Goal: Transaction & Acquisition: Purchase product/service

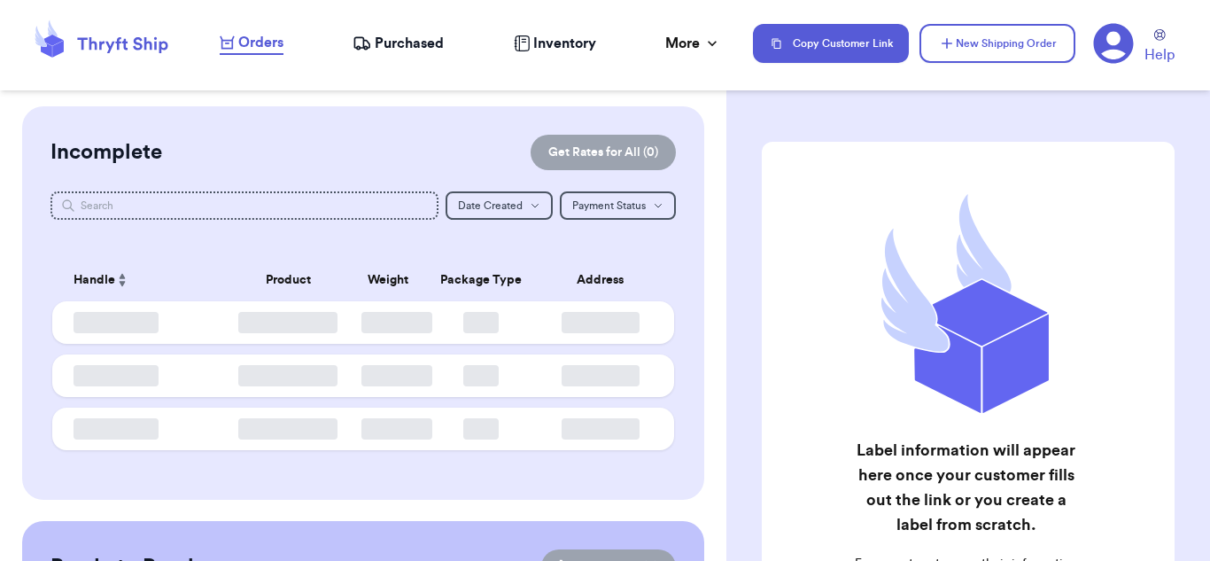
checkbox input "false"
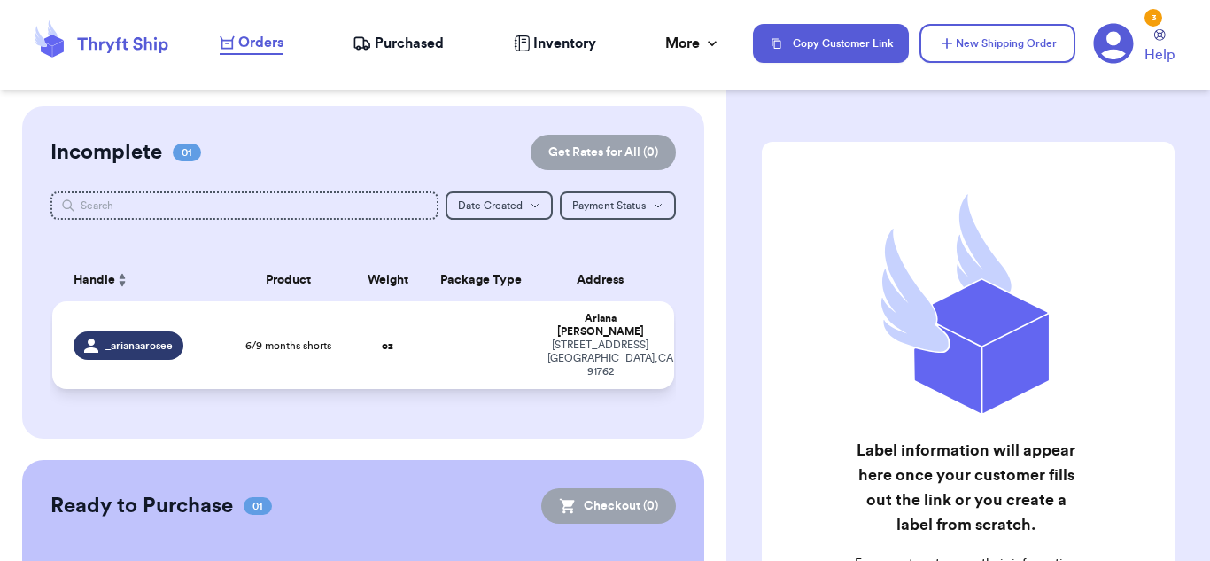
click at [490, 311] on td at bounding box center [481, 345] width 112 height 88
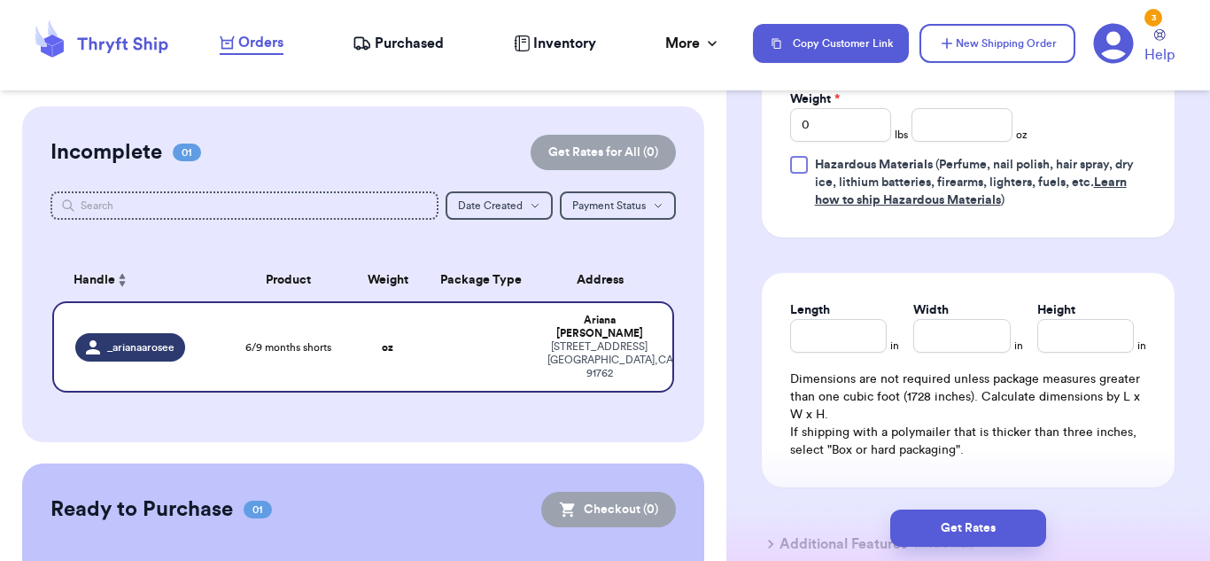
scroll to position [931, 0]
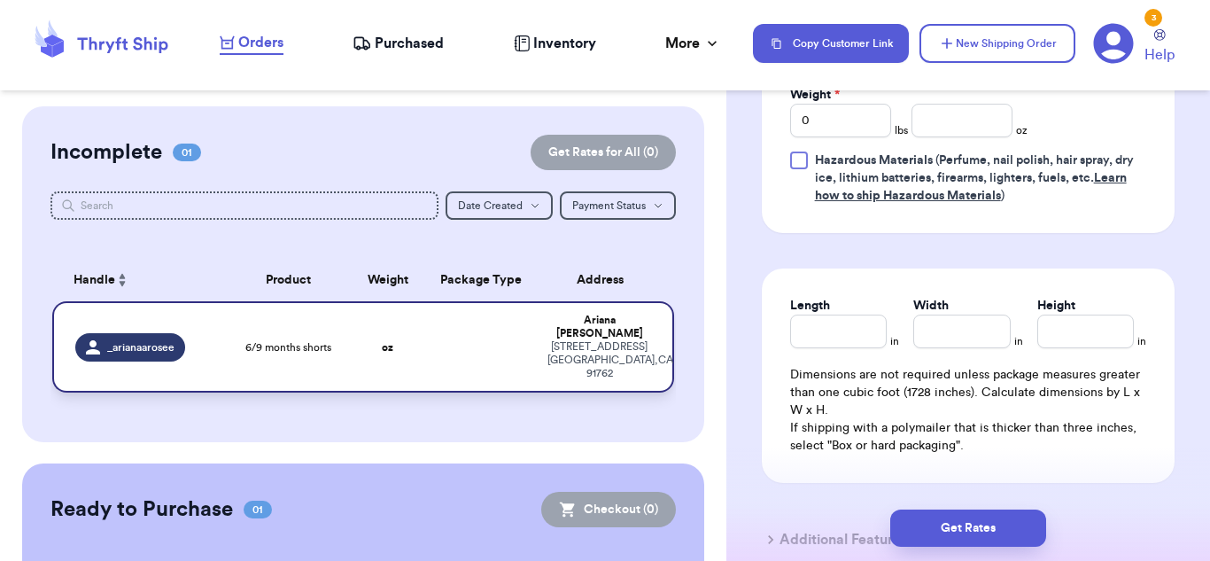
click at [487, 353] on td at bounding box center [481, 346] width 112 height 91
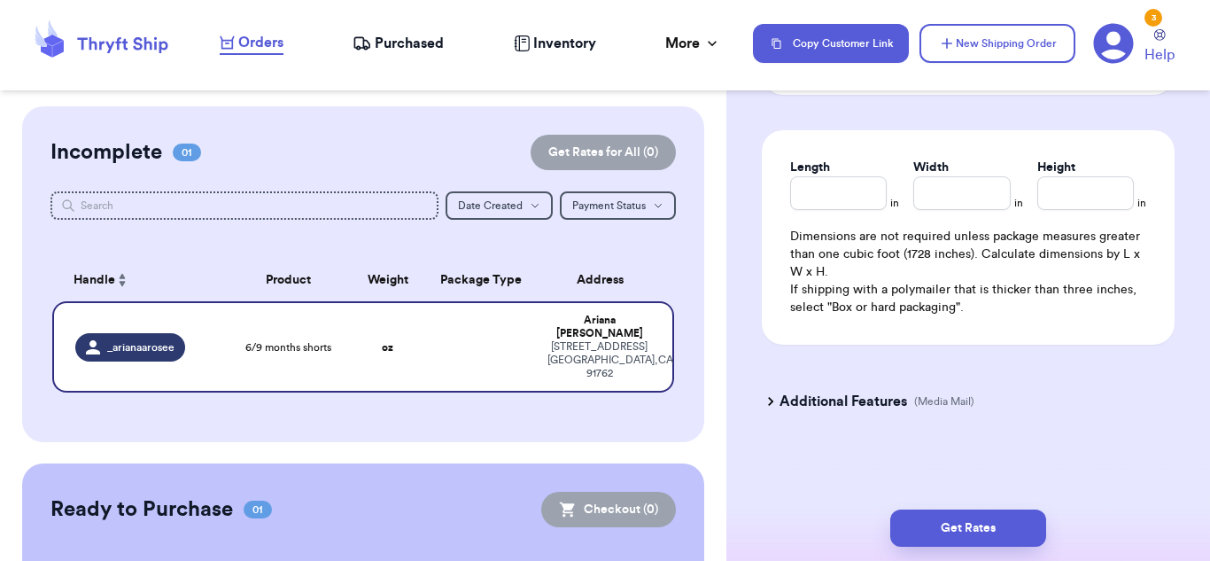
scroll to position [141, 0]
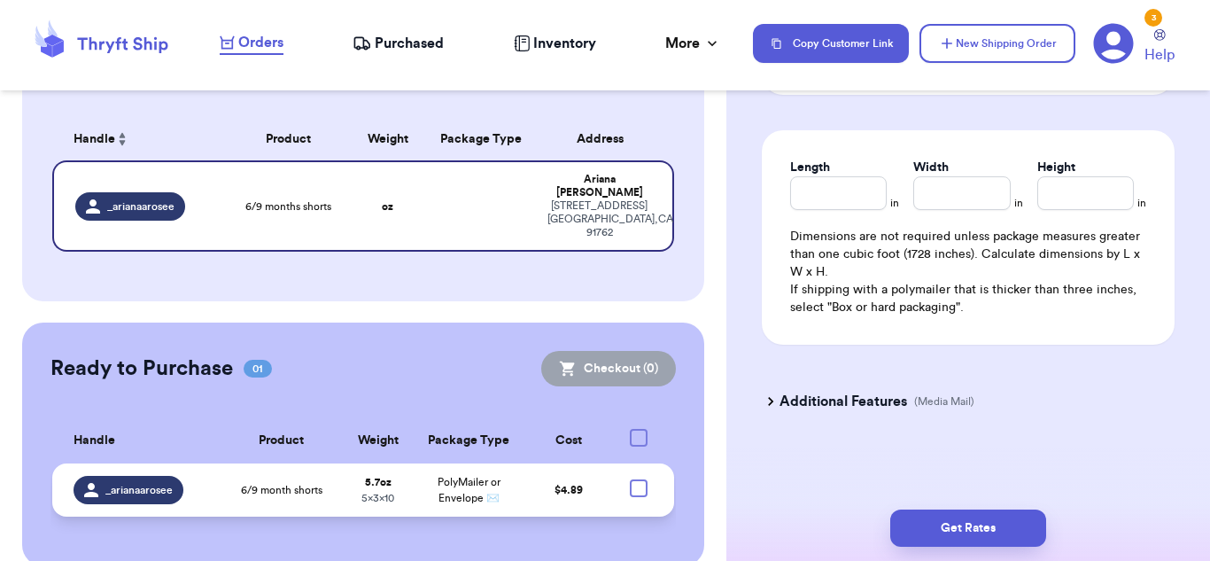
click at [429, 466] on td "PolyMailer or Envelope ✉️" at bounding box center [469, 489] width 109 height 53
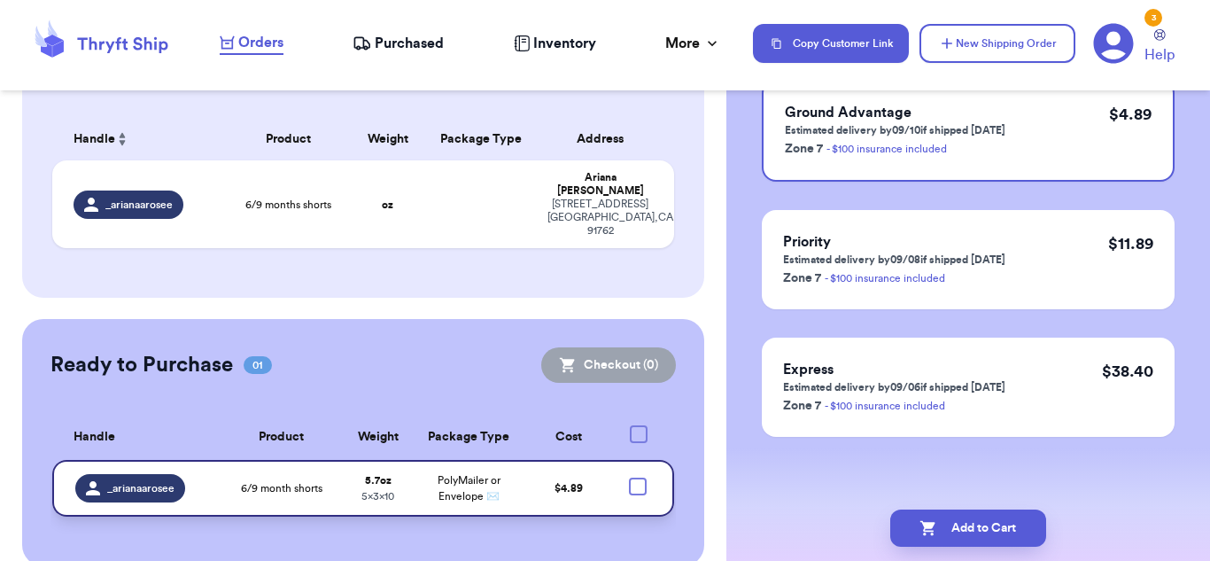
scroll to position [0, 0]
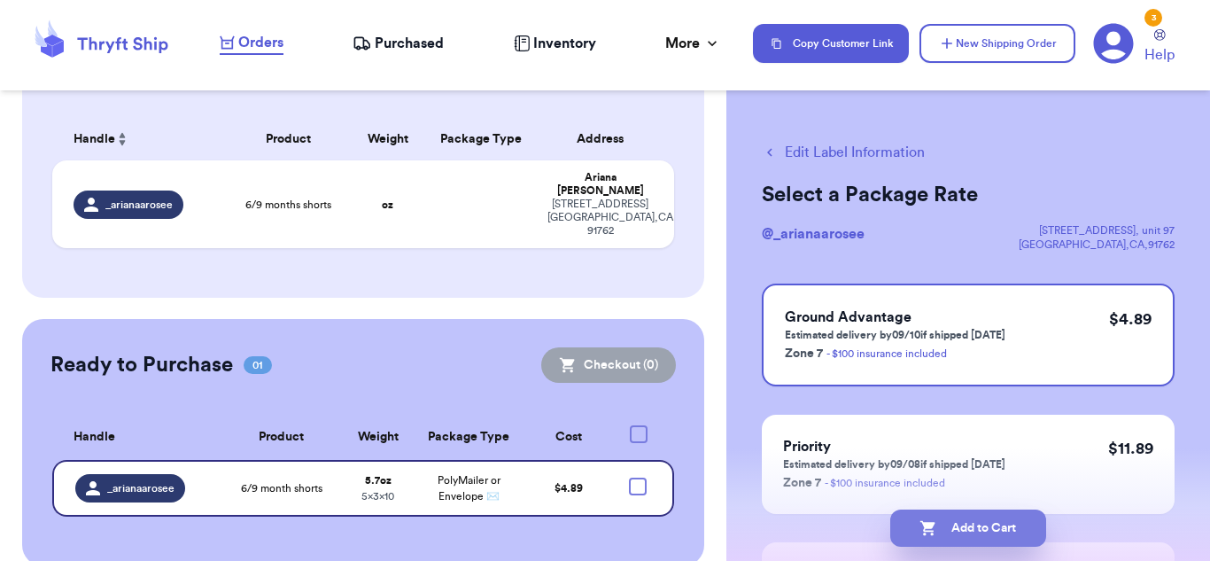
click at [979, 525] on button "Add to Cart" at bounding box center [968, 527] width 156 height 37
checkbox input "true"
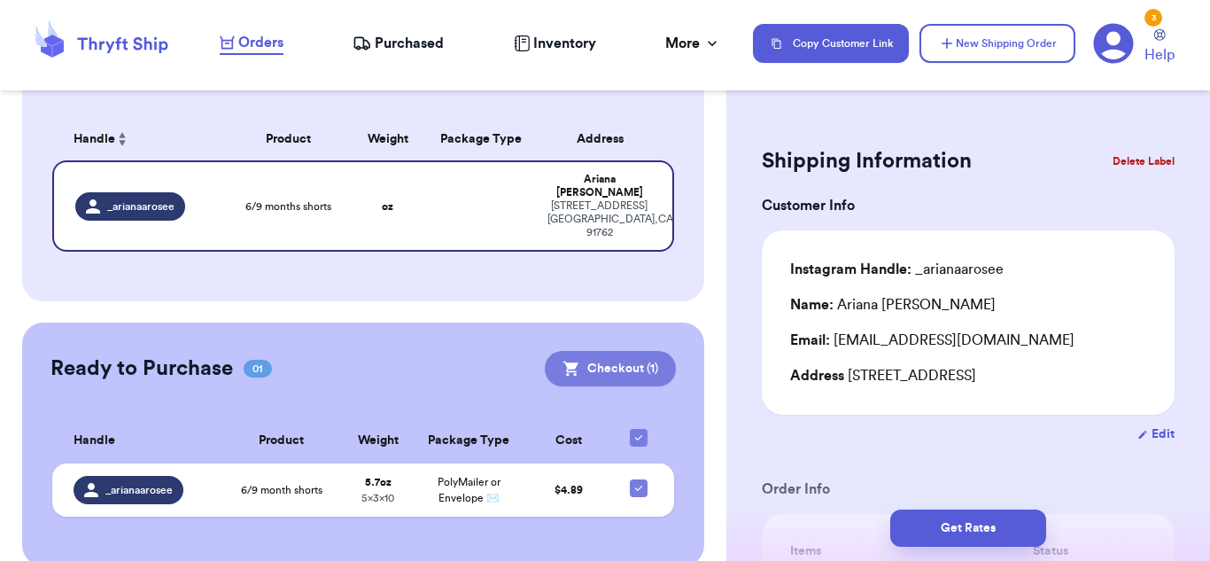
click at [633, 351] on button "Checkout ( 1 )" at bounding box center [610, 368] width 131 height 35
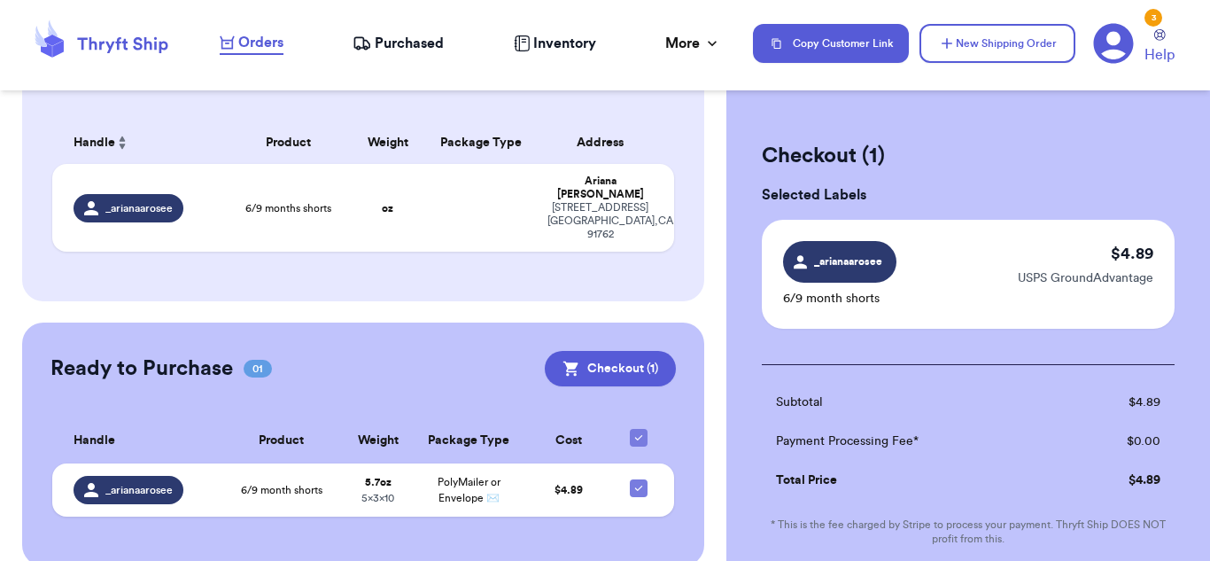
scroll to position [249, 0]
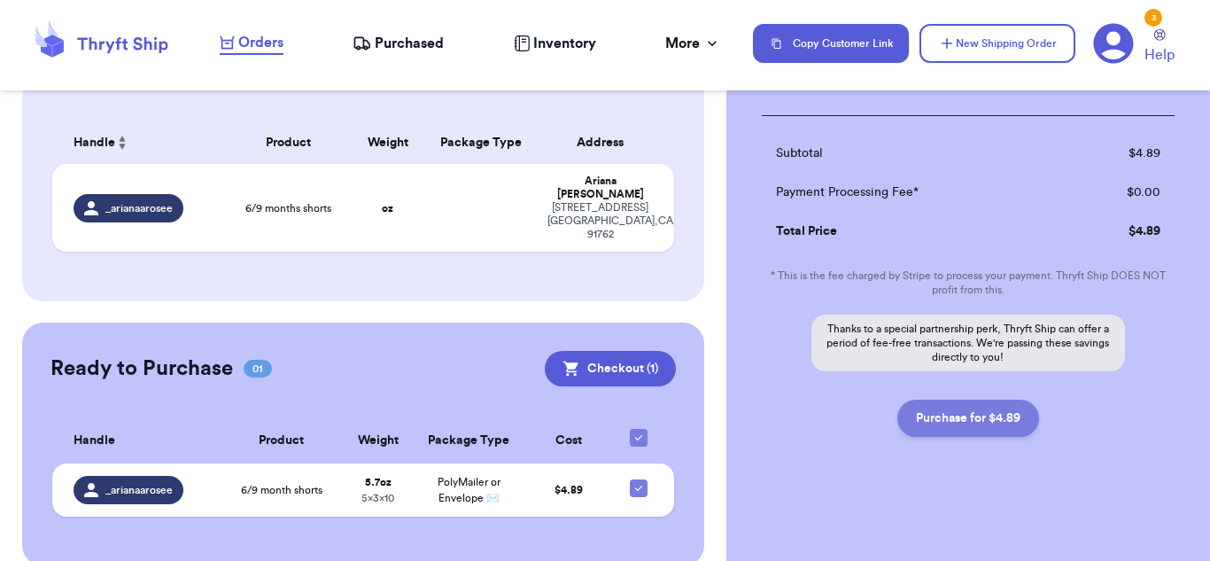
click at [950, 423] on button "Purchase for $4.89" at bounding box center [968, 417] width 142 height 37
checkbox input "false"
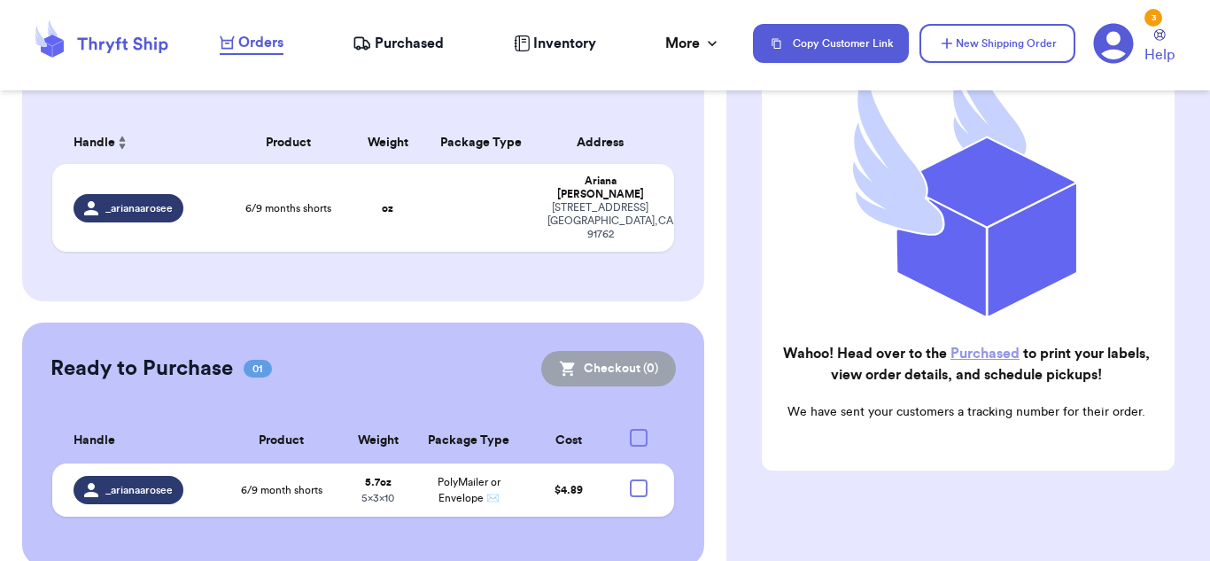
checkbox input "true"
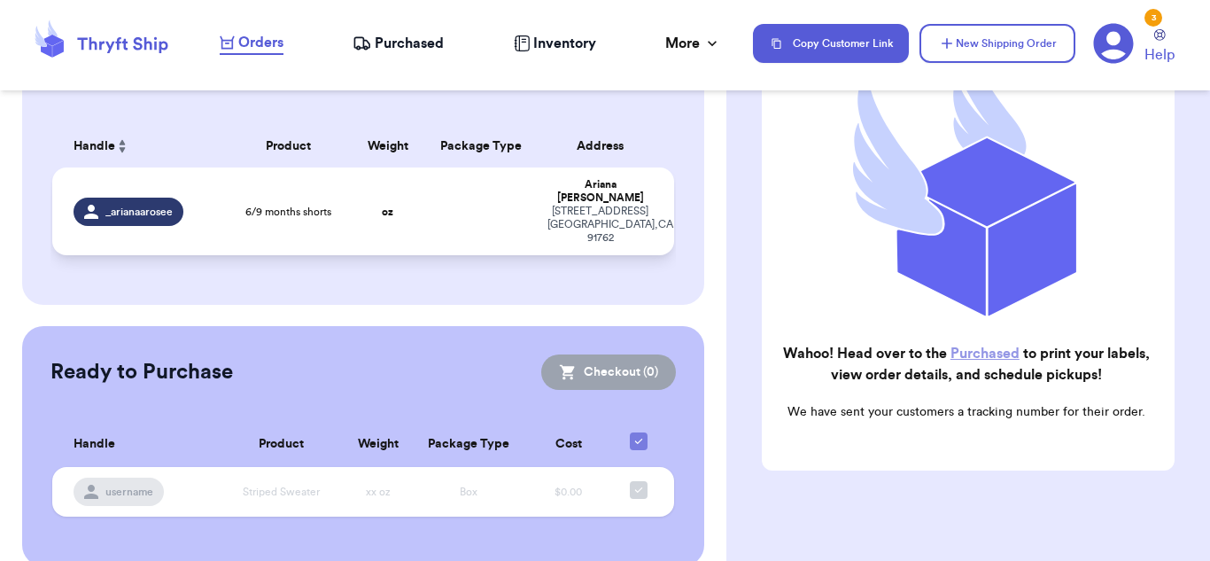
click at [515, 213] on td at bounding box center [481, 211] width 112 height 88
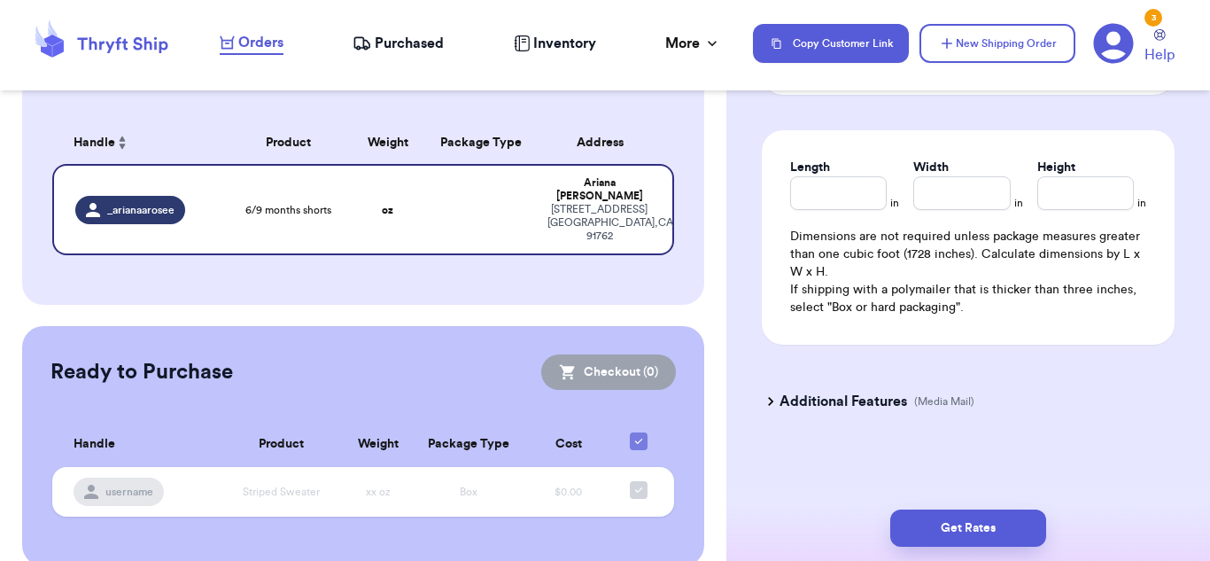
scroll to position [0, 0]
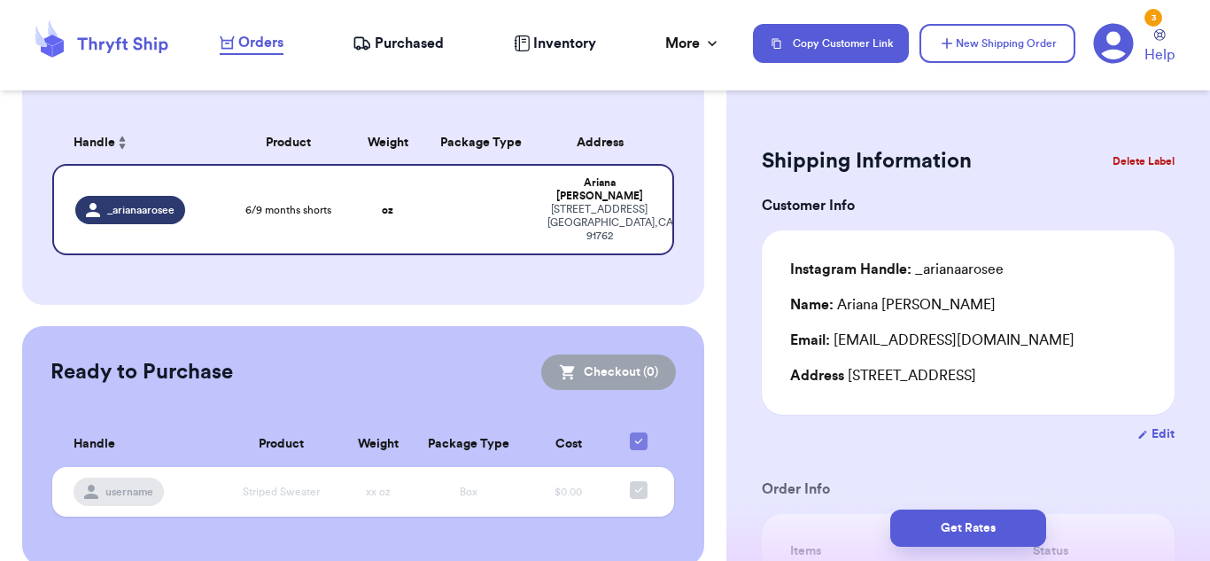
click at [1148, 156] on button "Delete Label" at bounding box center [1143, 161] width 76 height 39
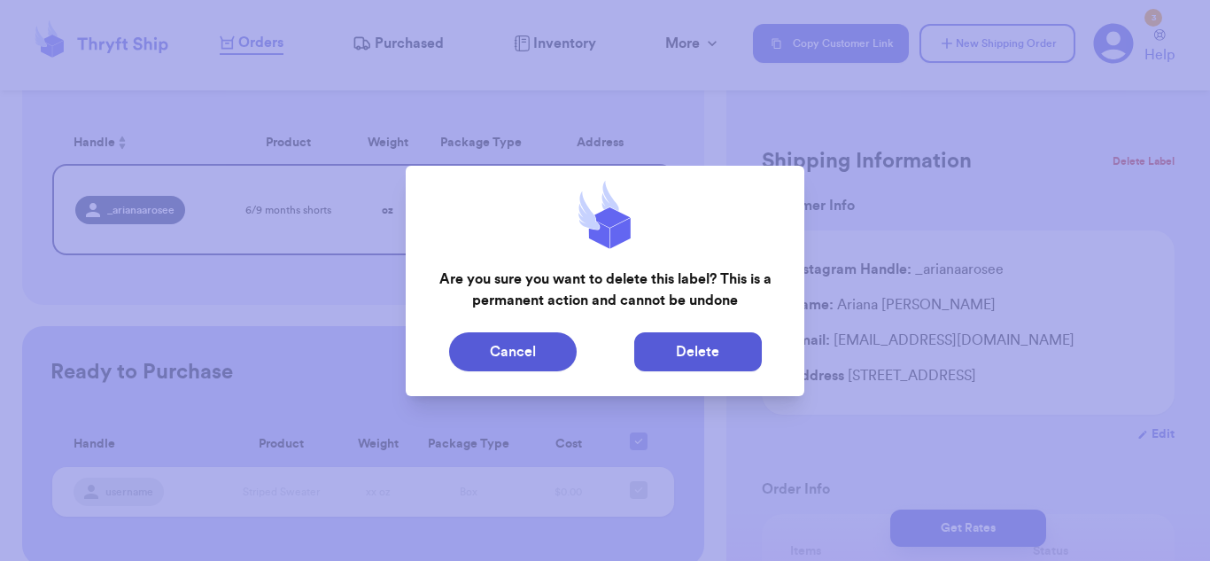
click at [718, 368] on button "Delete" at bounding box center [698, 351] width 128 height 39
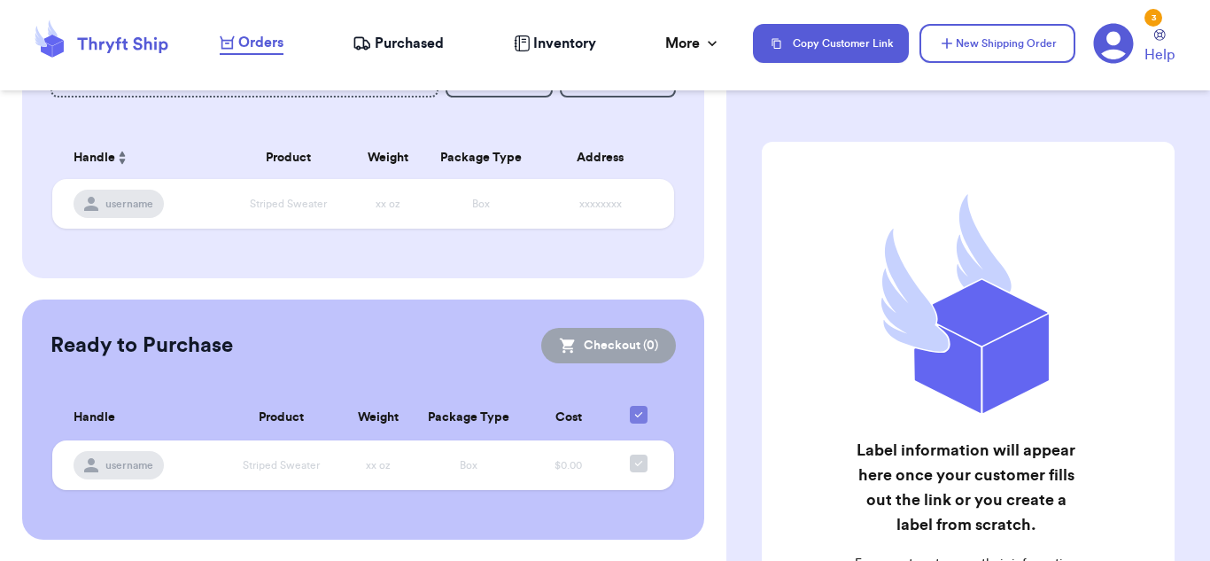
scroll to position [122, 0]
click at [371, 47] on div "Purchased" at bounding box center [398, 43] width 91 height 21
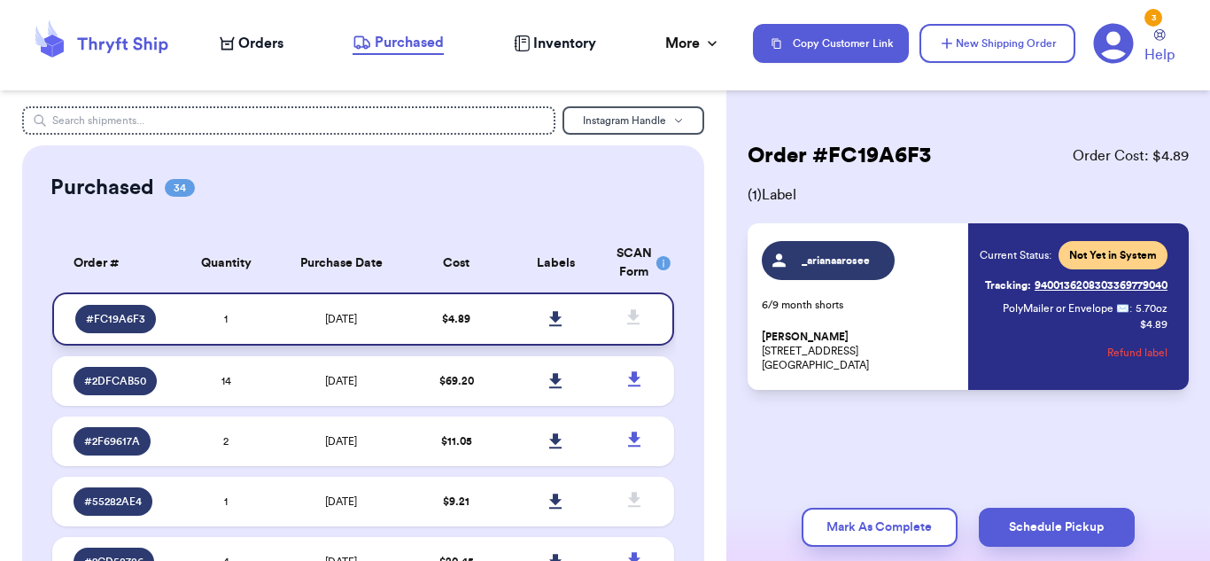
click at [557, 313] on icon at bounding box center [555, 318] width 12 height 15
